Goal: Task Accomplishment & Management: Manage account settings

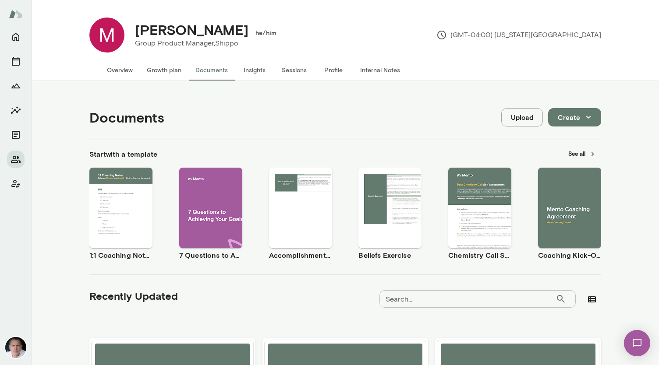
click at [106, 63] on button "Overview" at bounding box center [120, 70] width 40 height 21
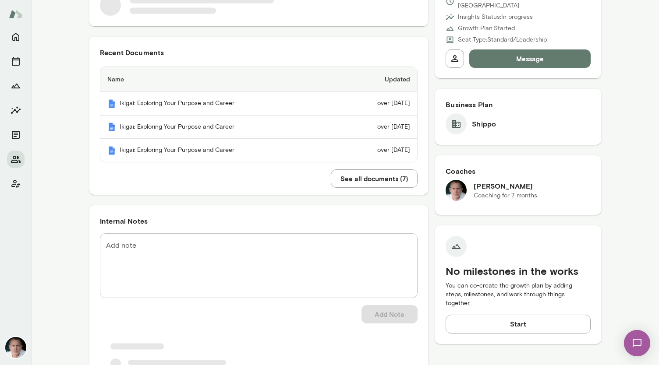
click at [212, 246] on textarea "Add note" at bounding box center [258, 265] width 305 height 50
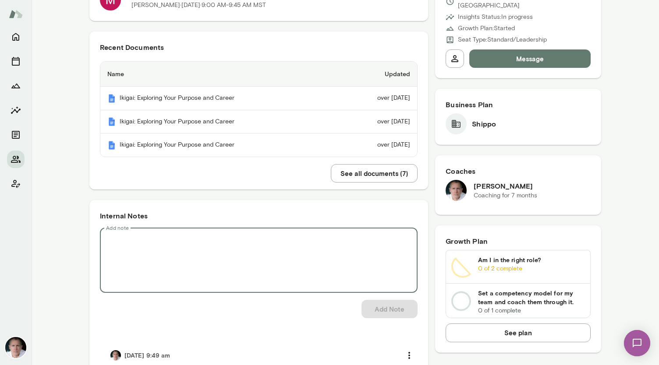
paste textarea "**********"
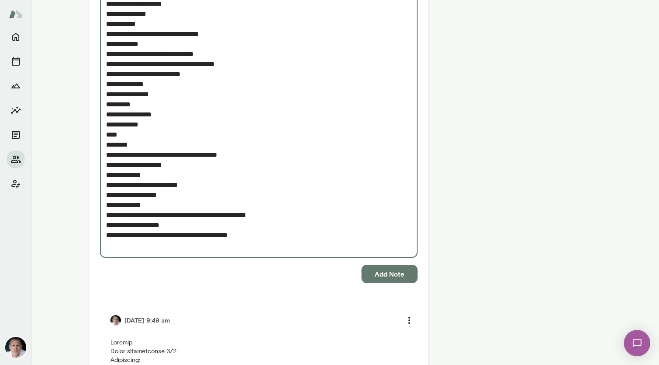
scroll to position [1142, 0]
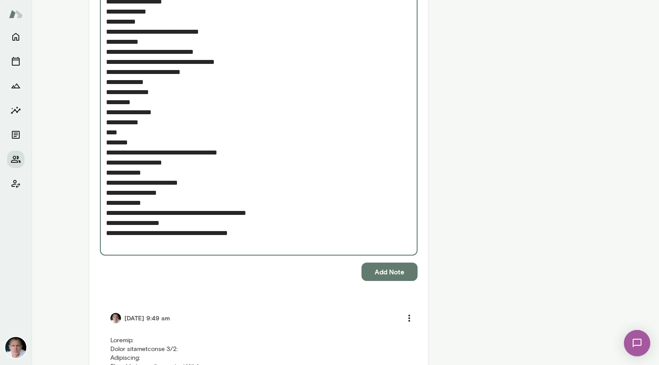
type textarea "**********"
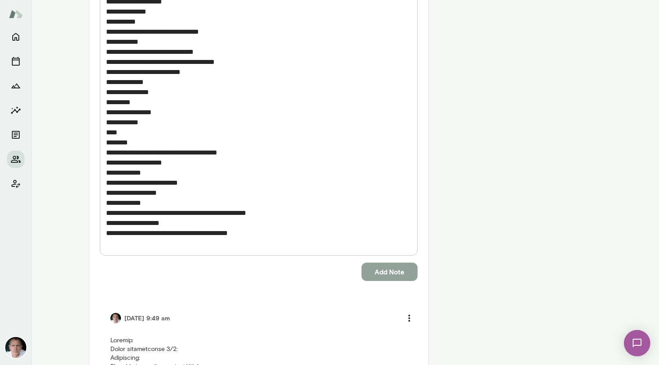
click at [328, 272] on button "Add Note" at bounding box center [389, 272] width 56 height 18
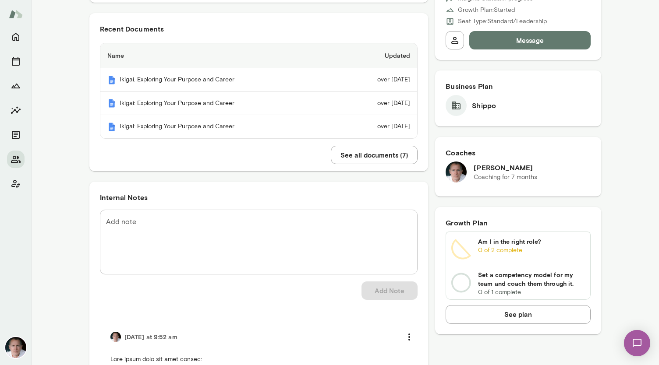
scroll to position [0, 0]
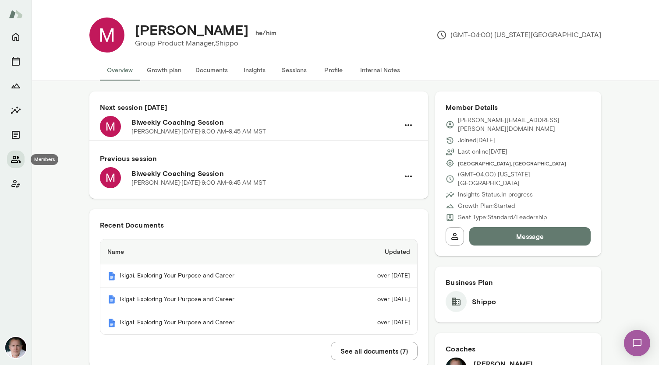
click at [16, 156] on icon "Members" at bounding box center [16, 159] width 11 height 11
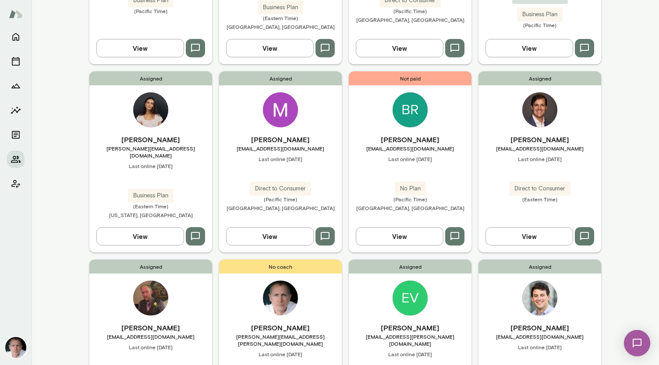
scroll to position [587, 0]
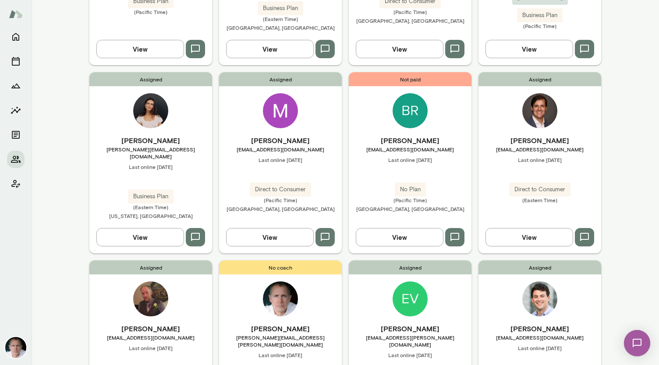
click at [328, 93] on img at bounding box center [539, 110] width 35 height 35
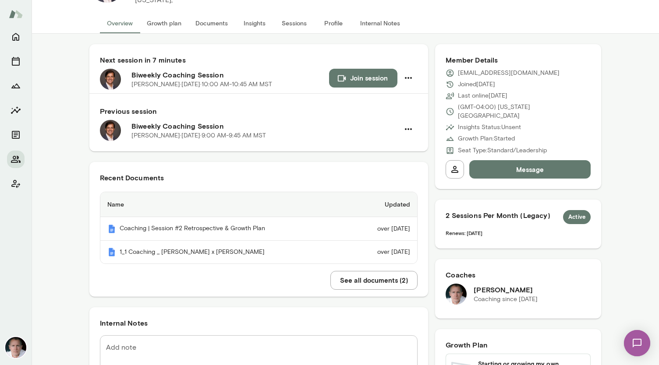
scroll to position [53, 0]
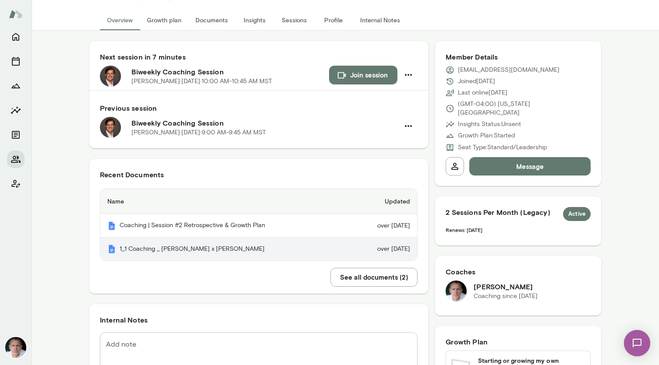
click at [196, 251] on th "1_1 Coaching _ [PERSON_NAME] x [PERSON_NAME]" at bounding box center [224, 249] width 249 height 23
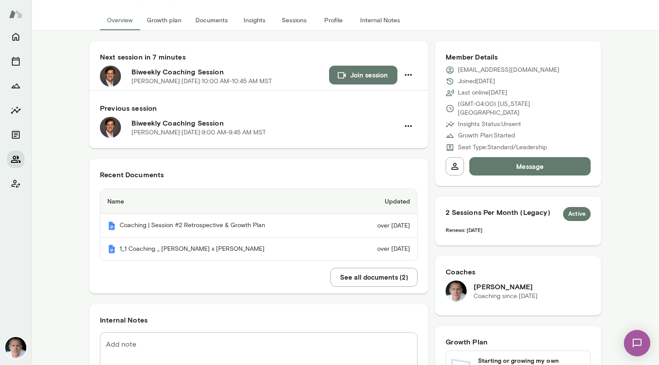
click at [13, 161] on icon "Members" at bounding box center [16, 159] width 11 height 11
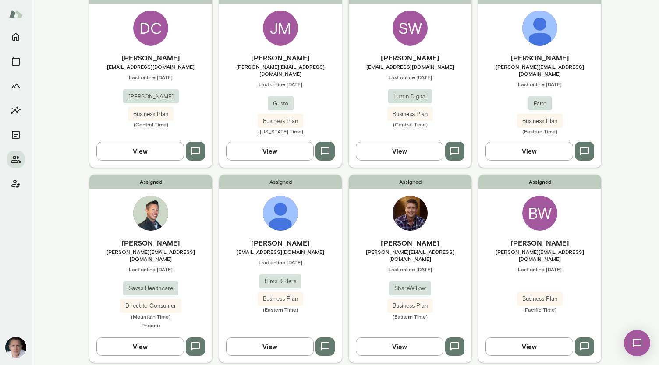
scroll to position [101, 0]
click at [328, 215] on div "BW" at bounding box center [539, 212] width 35 height 35
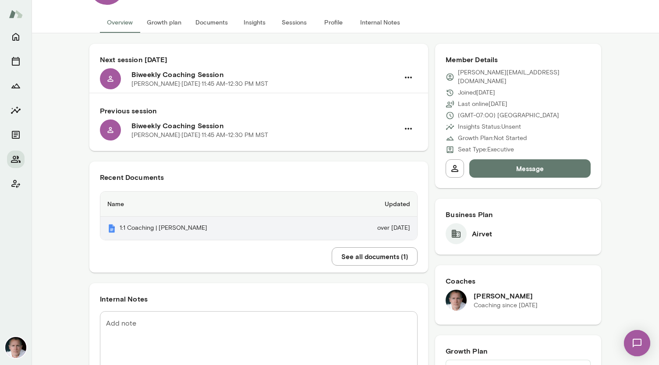
scroll to position [48, 0]
click at [199, 224] on th "1:1 Coaching | [PERSON_NAME]" at bounding box center [212, 227] width 224 height 23
